Goal: Information Seeking & Learning: Check status

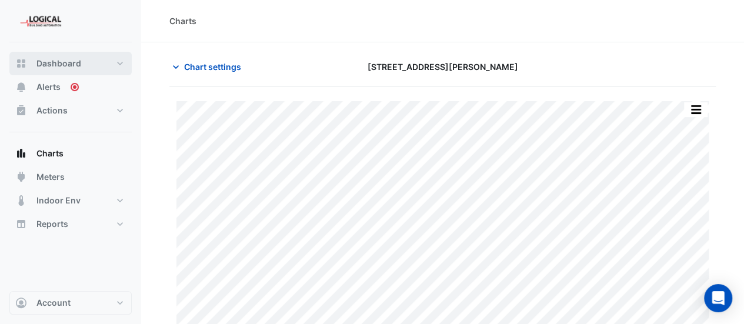
click at [81, 68] on button "Dashboard" at bounding box center [70, 64] width 122 height 24
select select "***"
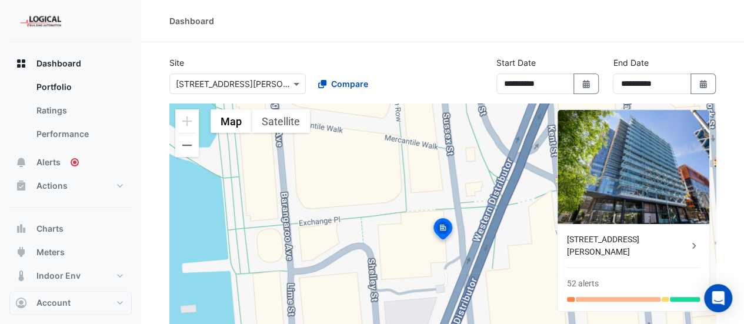
scroll to position [59, 0]
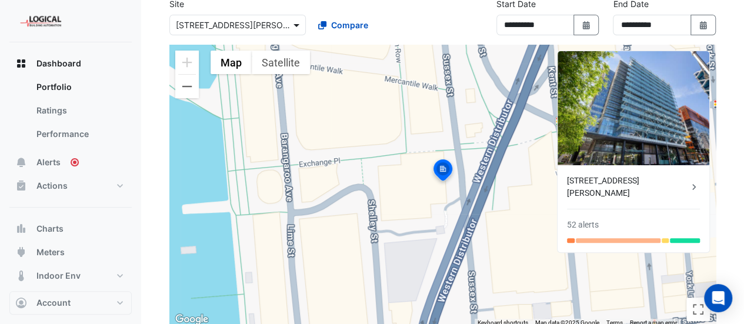
click at [296, 21] on span at bounding box center [298, 25] width 15 height 12
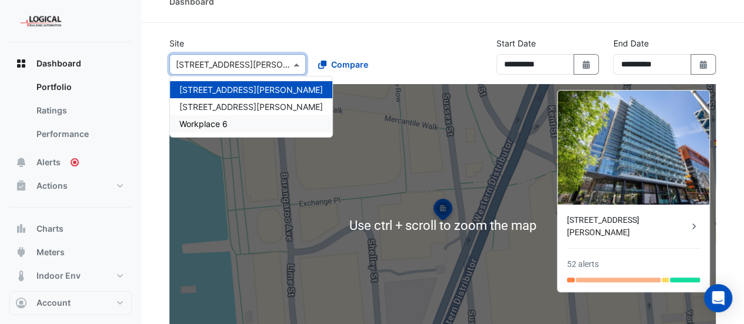
scroll to position [0, 0]
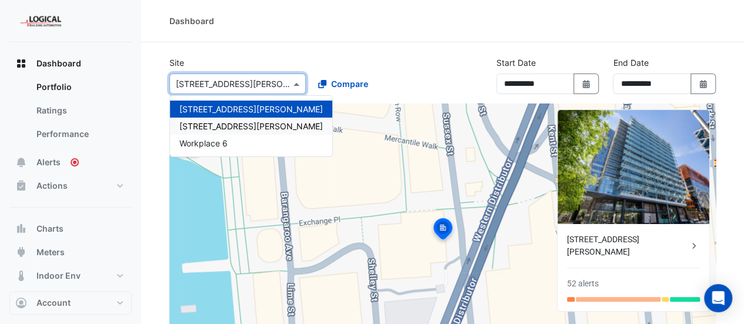
click at [213, 122] on span "[STREET_ADDRESS][PERSON_NAME]" at bounding box center [250, 126] width 143 height 10
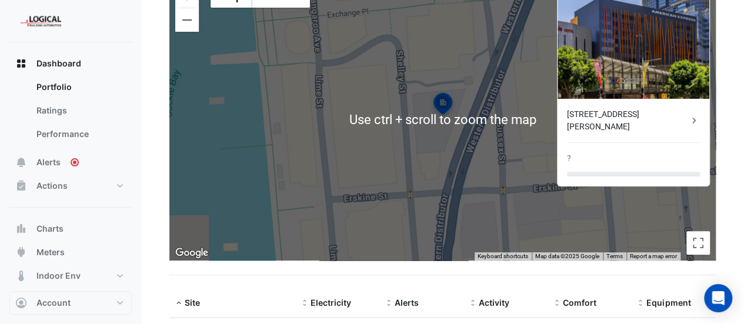
scroll to position [193, 0]
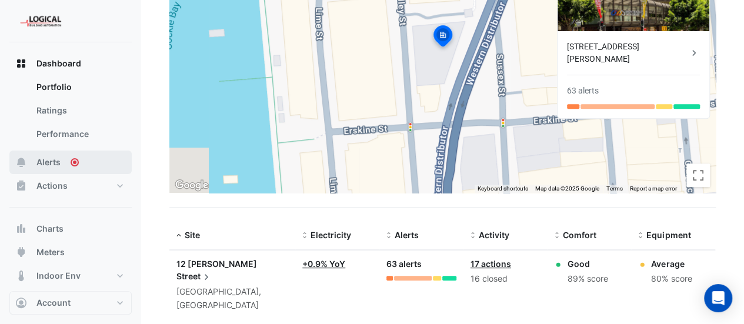
click at [54, 151] on button "Alerts" at bounding box center [70, 163] width 122 height 24
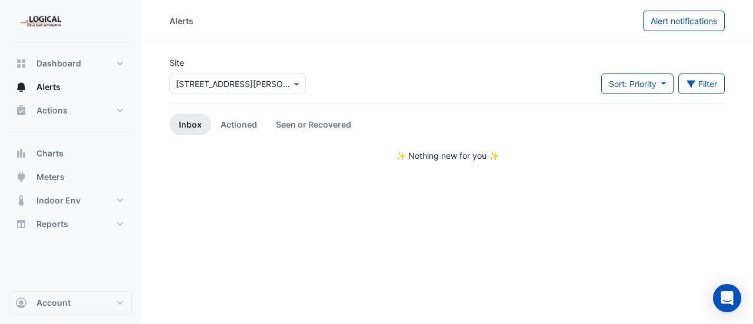
click at [236, 84] on input "text" at bounding box center [226, 84] width 100 height 12
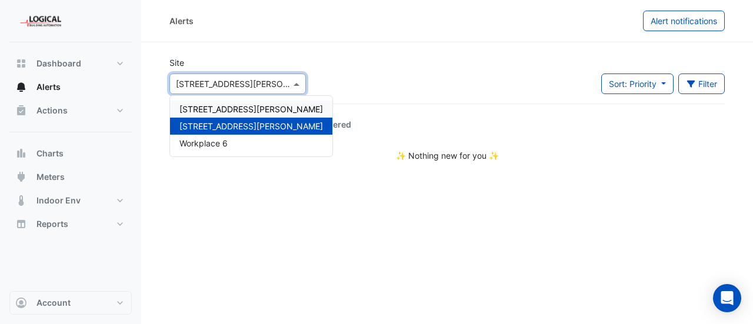
click at [226, 111] on span "[STREET_ADDRESS][PERSON_NAME]" at bounding box center [250, 109] width 143 height 10
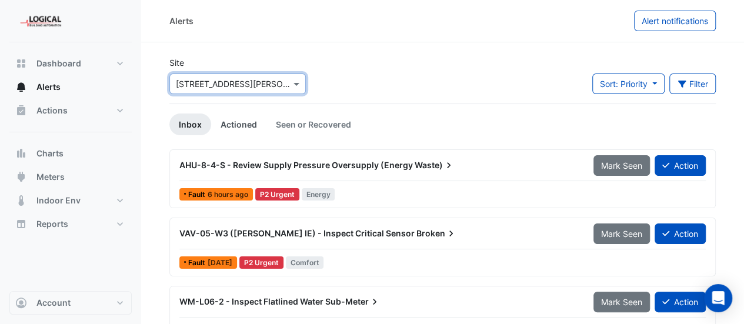
click at [241, 131] on link "Actioned" at bounding box center [238, 125] width 55 height 22
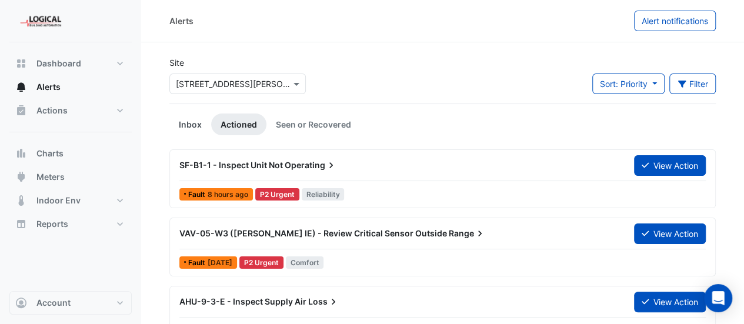
click at [187, 122] on link "Inbox" at bounding box center [190, 125] width 42 height 22
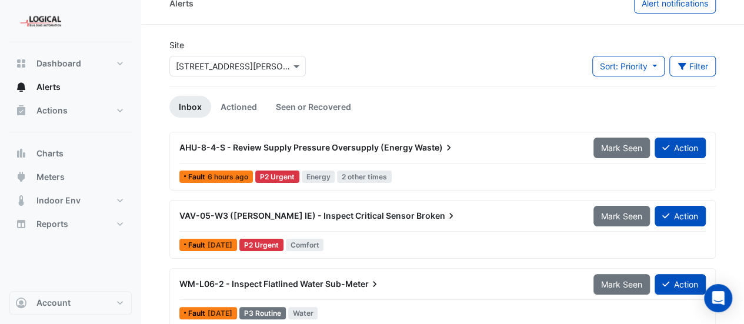
scroll to position [28, 0]
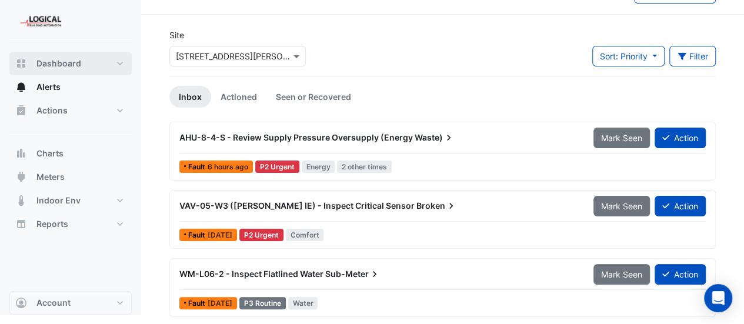
click at [65, 62] on span "Dashboard" at bounding box center [58, 64] width 45 height 12
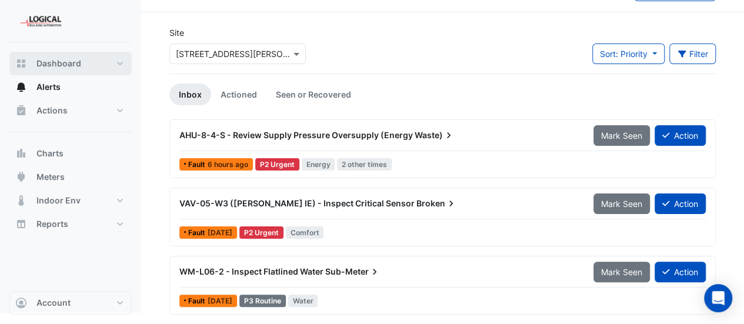
select select "***"
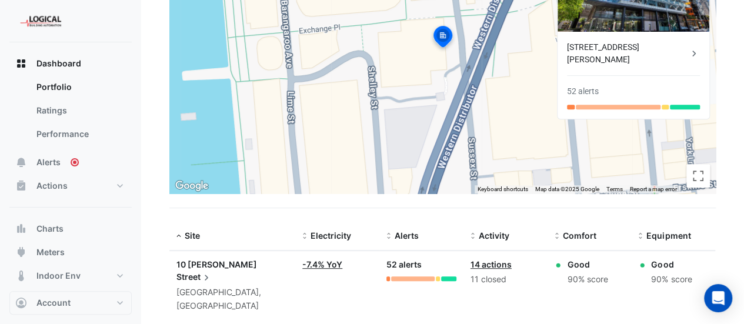
scroll to position [193, 0]
click at [52, 179] on button "Actions" at bounding box center [70, 186] width 122 height 24
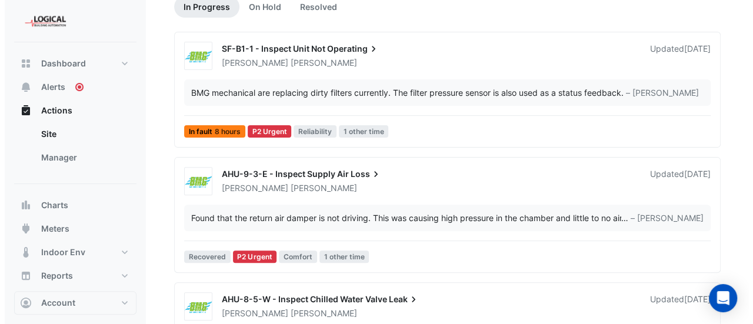
scroll to position [59, 0]
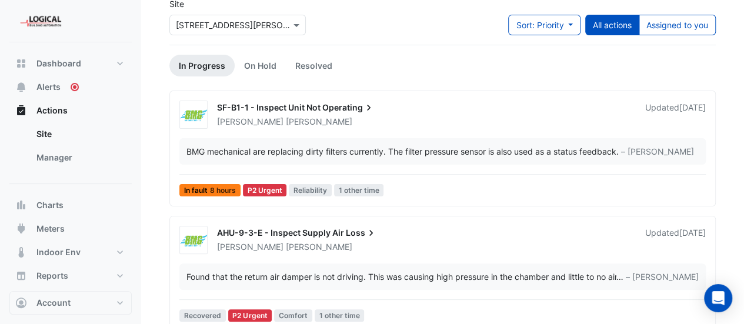
click at [296, 105] on span "SF-B1-1 - Inspect Unit Not" at bounding box center [269, 107] width 104 height 10
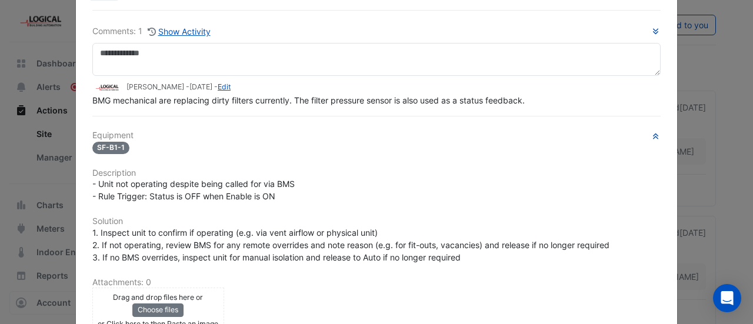
scroll to position [118, 0]
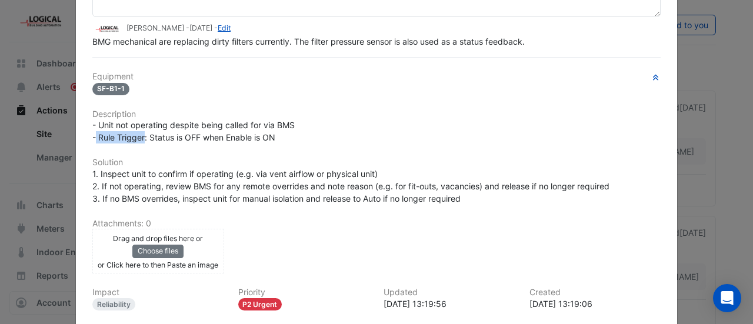
drag, startPoint x: 141, startPoint y: 138, endPoint x: 92, endPoint y: 132, distance: 49.2
click at [92, 132] on span "- Unit not operating despite being called for via BMS - Rule Trigger: Status is…" at bounding box center [193, 131] width 202 height 22
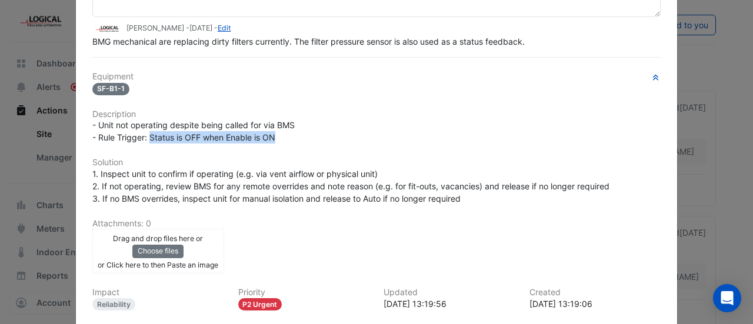
drag, startPoint x: 275, startPoint y: 132, endPoint x: 145, endPoint y: 141, distance: 130.9
click at [145, 141] on div "- Unit not operating despite being called for via BMS - Rule Trigger: Status is…" at bounding box center [376, 131] width 568 height 25
click at [305, 119] on div "- Unit not operating despite being called for via BMS - Rule Trigger: Status is…" at bounding box center [376, 131] width 568 height 25
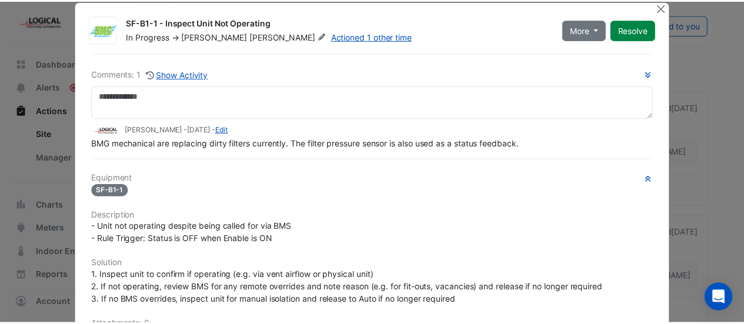
scroll to position [0, 0]
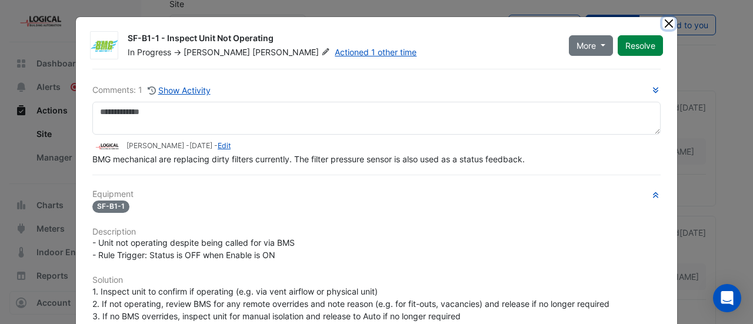
click at [664, 21] on button "Close" at bounding box center [668, 23] width 12 height 12
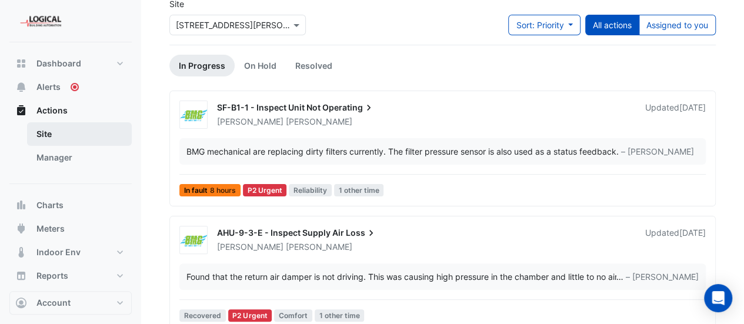
click at [46, 126] on link "Site" at bounding box center [79, 134] width 105 height 24
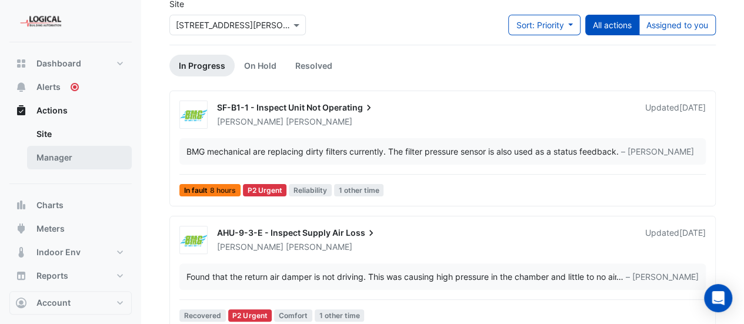
click at [59, 151] on link "Manager" at bounding box center [79, 158] width 105 height 24
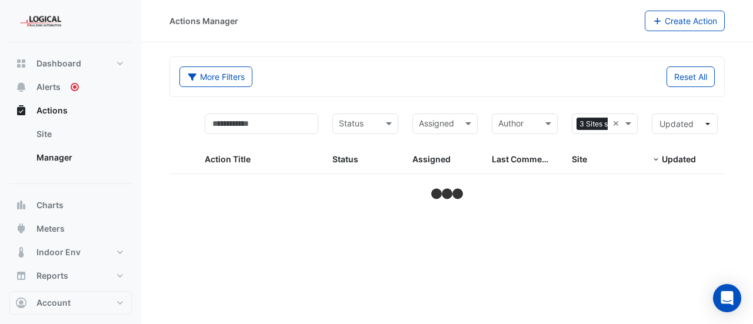
select select "***"
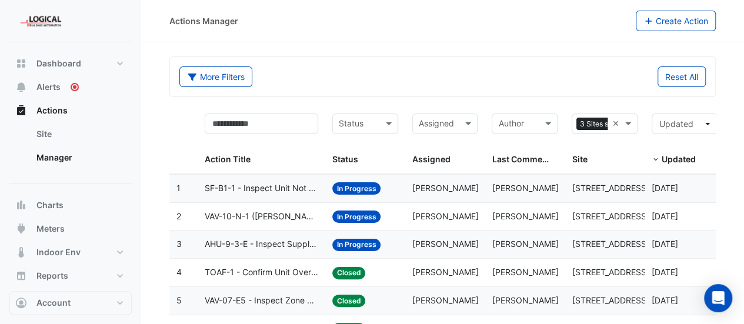
click at [349, 118] on input "text" at bounding box center [358, 125] width 39 height 14
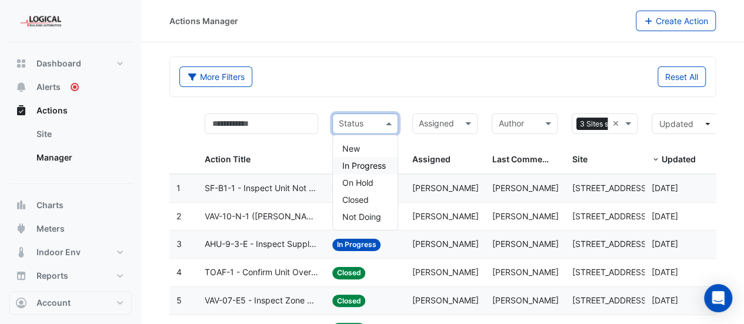
click at [362, 165] on span "In Progress" at bounding box center [364, 166] width 44 height 10
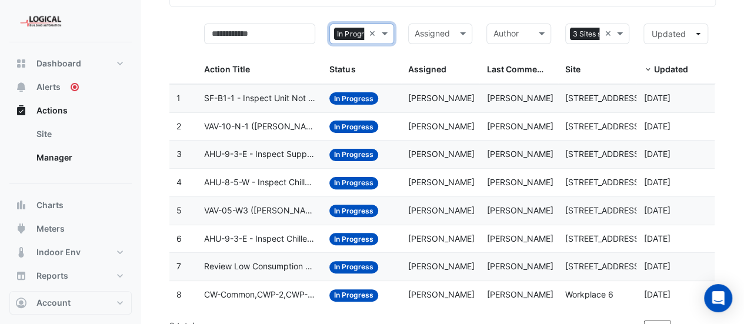
scroll to position [104, 0]
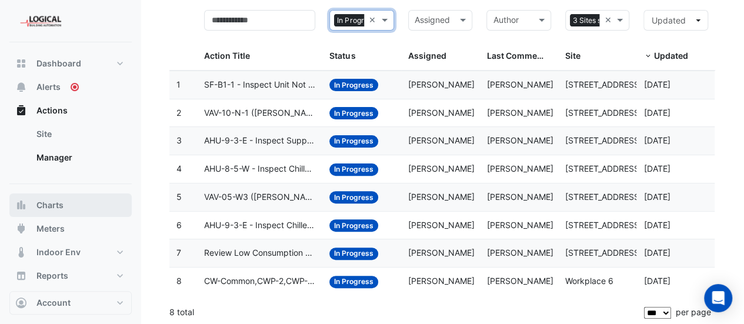
click at [53, 206] on span "Charts" at bounding box center [49, 205] width 27 height 12
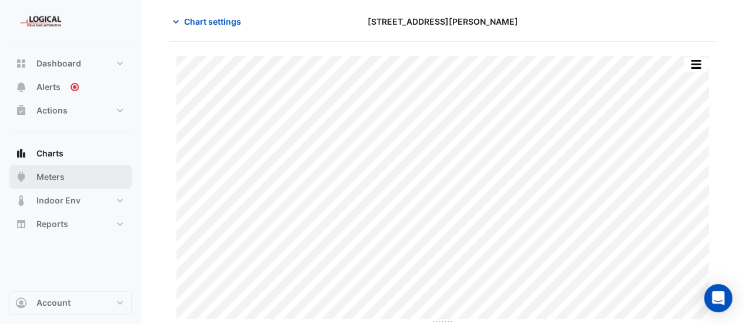
scroll to position [45, 0]
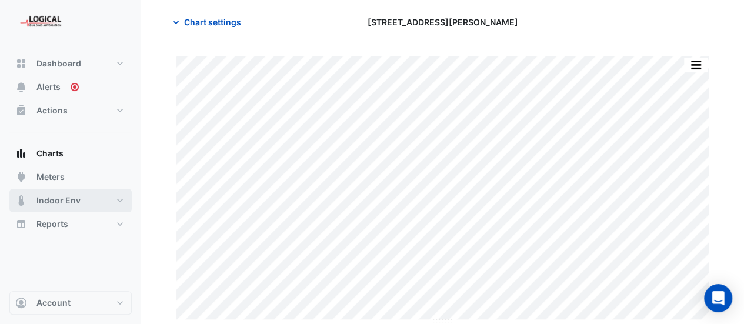
click at [60, 193] on button "Indoor Env" at bounding box center [70, 201] width 122 height 24
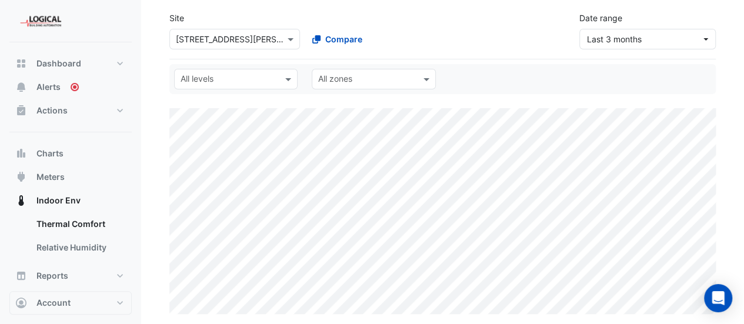
select select "***"
click at [55, 176] on span "Meters" at bounding box center [50, 177] width 28 height 12
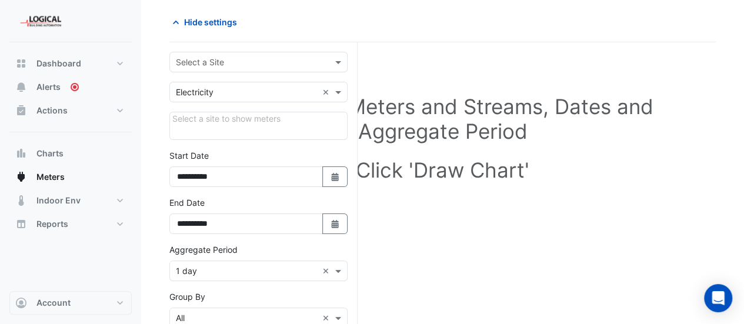
click at [249, 56] on input "text" at bounding box center [247, 62] width 142 height 12
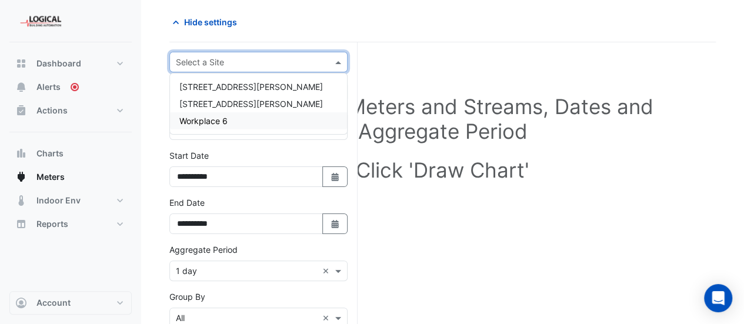
click at [230, 118] on div "Workplace 6" at bounding box center [258, 120] width 177 height 17
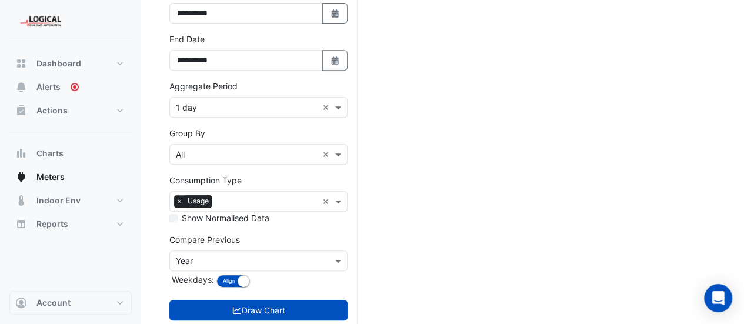
scroll to position [267, 0]
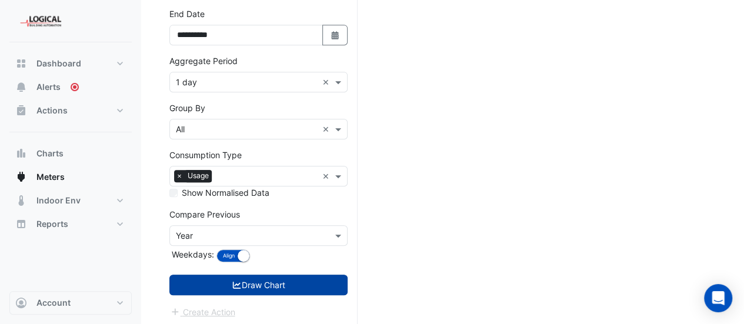
click at [240, 281] on icon "submit" at bounding box center [237, 285] width 11 height 8
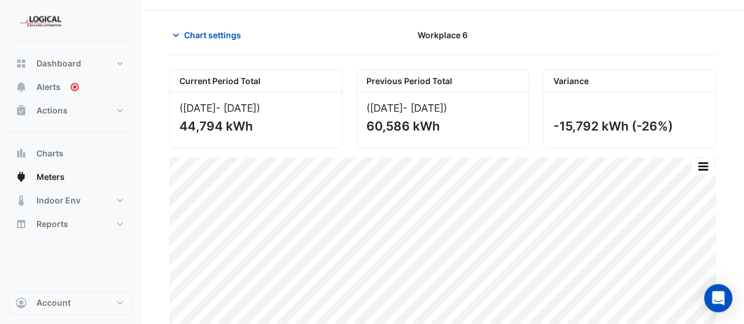
scroll to position [16, 0]
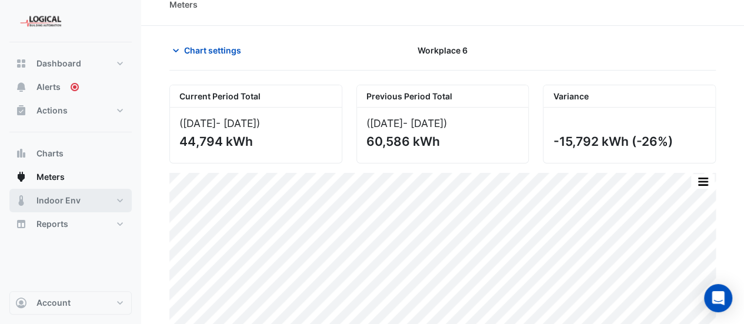
click at [64, 201] on span "Indoor Env" at bounding box center [58, 201] width 44 height 12
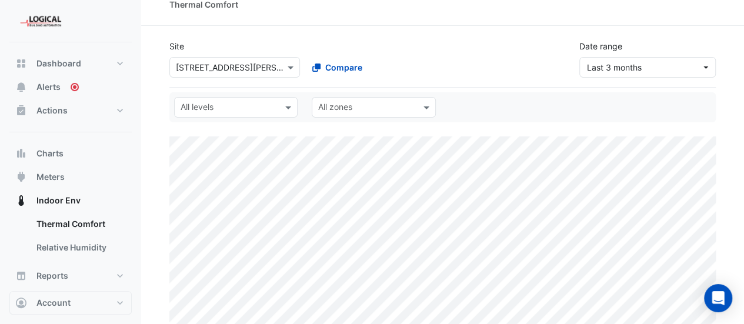
select select "***"
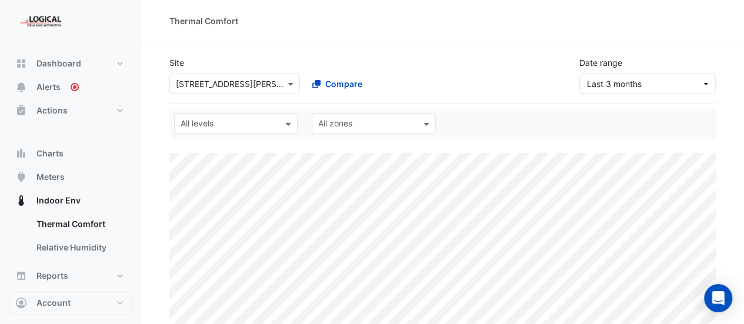
click at [246, 81] on input "text" at bounding box center [223, 84] width 94 height 12
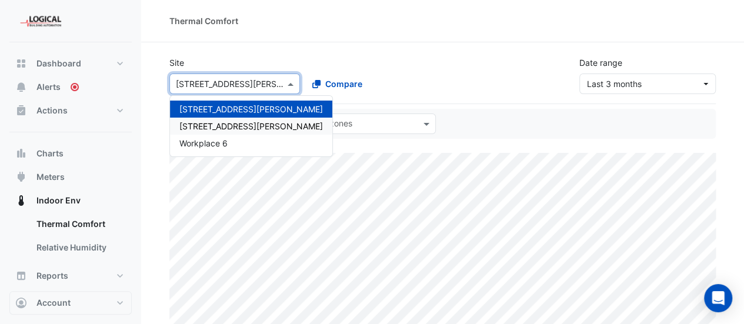
click at [235, 123] on span "[STREET_ADDRESS][PERSON_NAME]" at bounding box center [250, 126] width 143 height 10
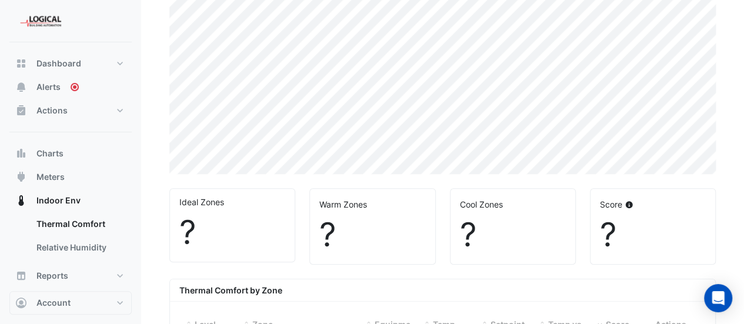
scroll to position [246, 0]
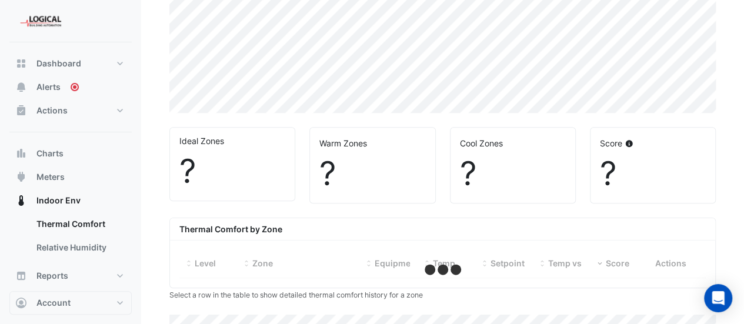
select select "***"
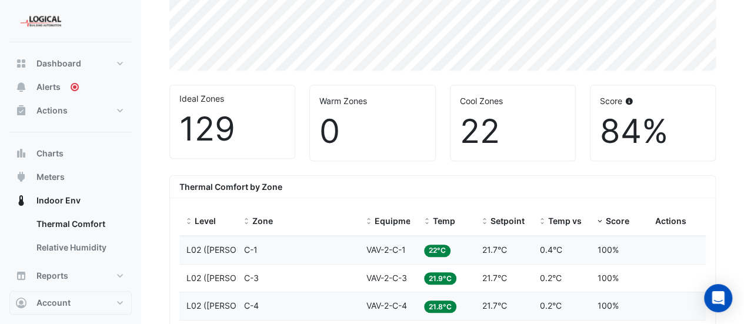
scroll to position [305, 0]
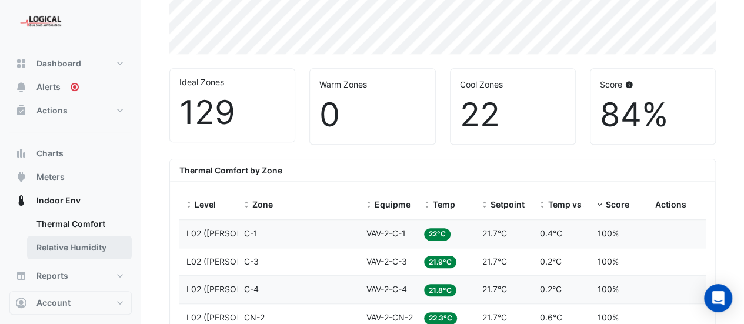
click at [89, 243] on link "Relative Humidity" at bounding box center [79, 248] width 105 height 24
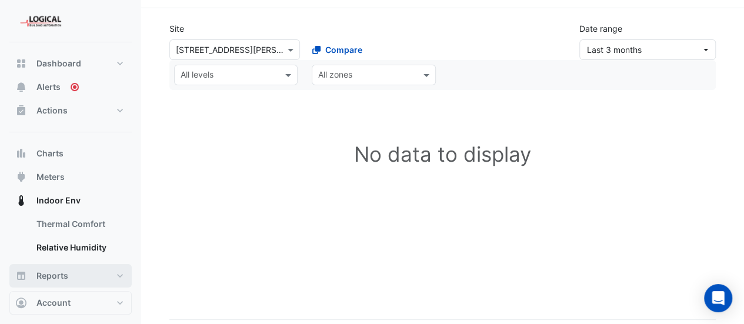
click at [62, 275] on span "Reports" at bounding box center [52, 276] width 32 height 12
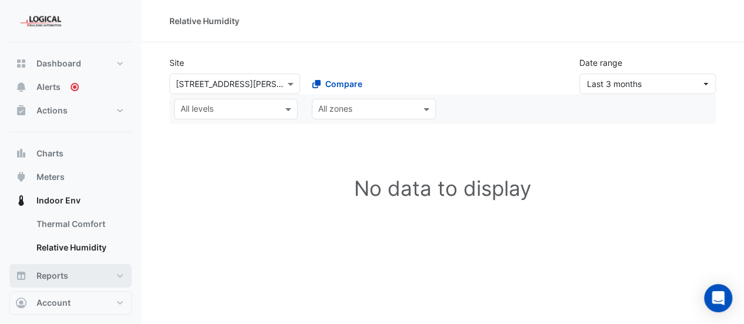
select select "***"
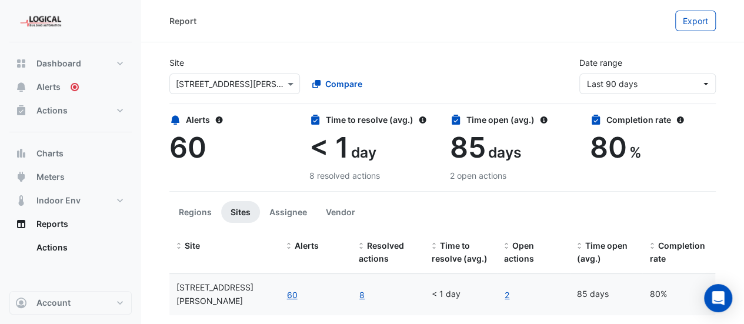
scroll to position [9, 0]
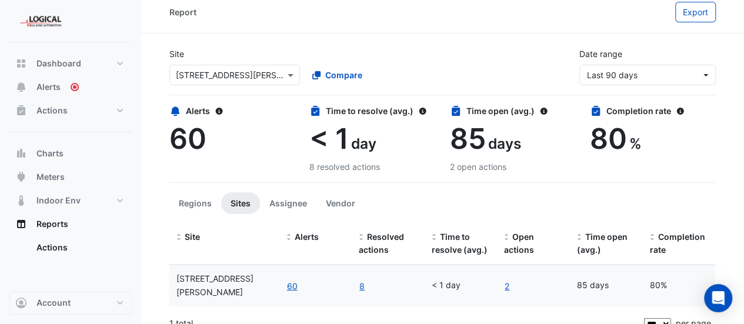
click at [269, 72] on input "text" at bounding box center [223, 75] width 94 height 12
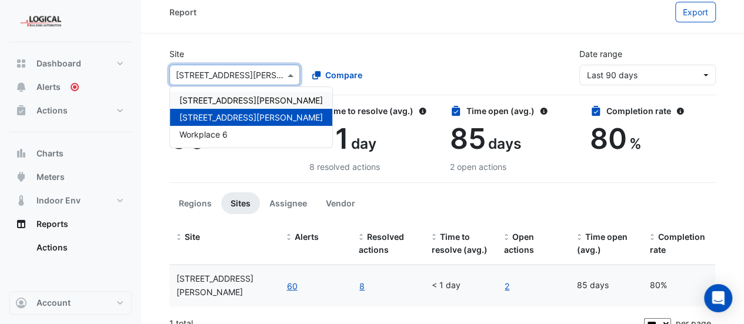
click at [232, 104] on span "[STREET_ADDRESS][PERSON_NAME]" at bounding box center [250, 100] width 143 height 10
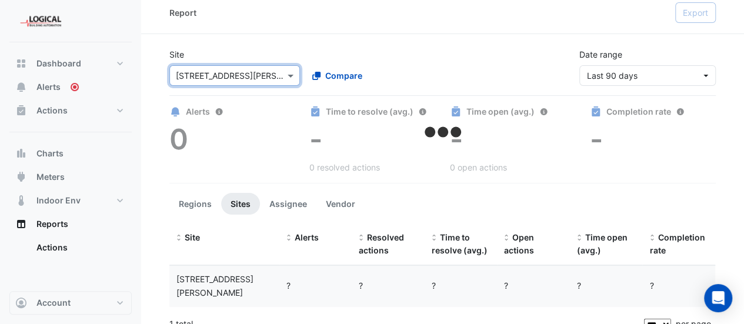
scroll to position [9, 0]
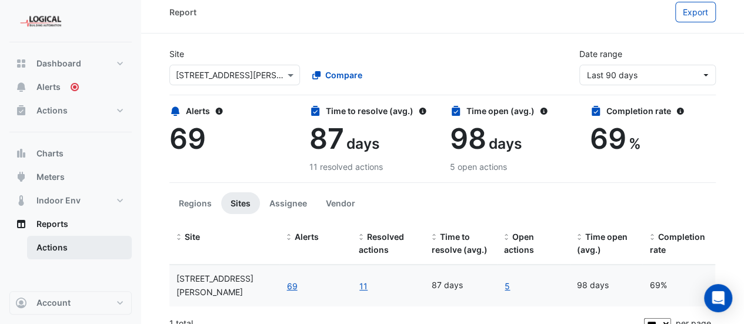
click at [64, 248] on link "Actions" at bounding box center [79, 248] width 105 height 24
click at [67, 175] on button "Meters" at bounding box center [70, 177] width 122 height 24
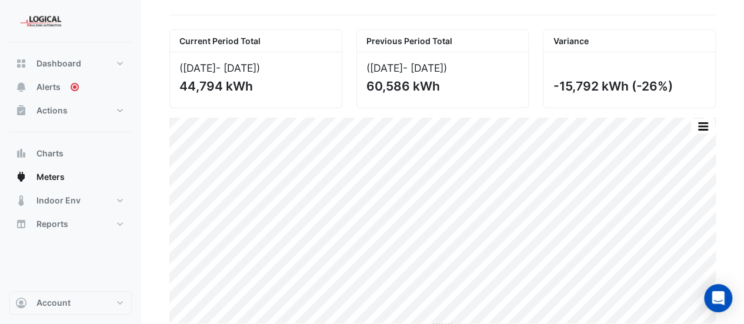
scroll to position [75, 0]
